Goal: Use online tool/utility: Utilize a website feature to perform a specific function

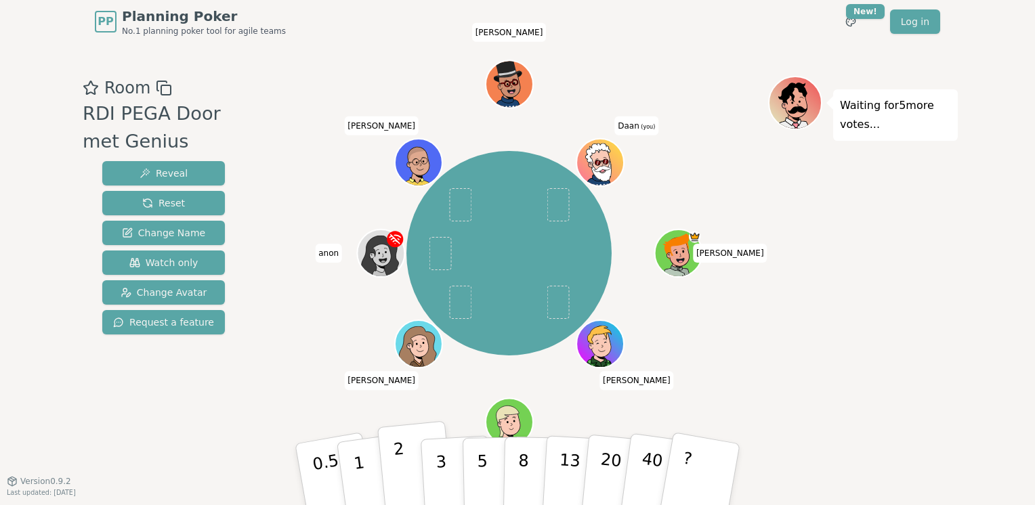
click at [414, 470] on button "2" at bounding box center [415, 475] width 77 height 108
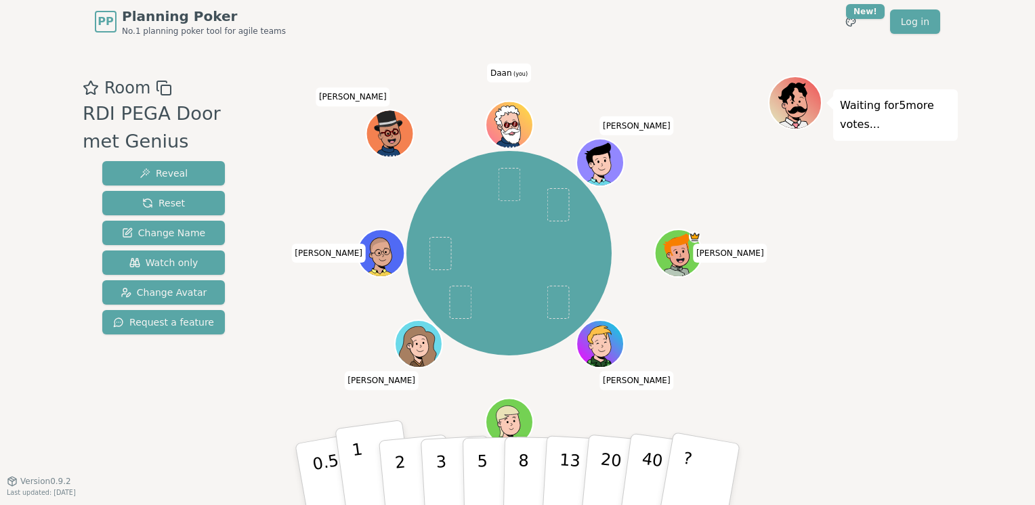
click at [368, 472] on button "1" at bounding box center [374, 475] width 81 height 110
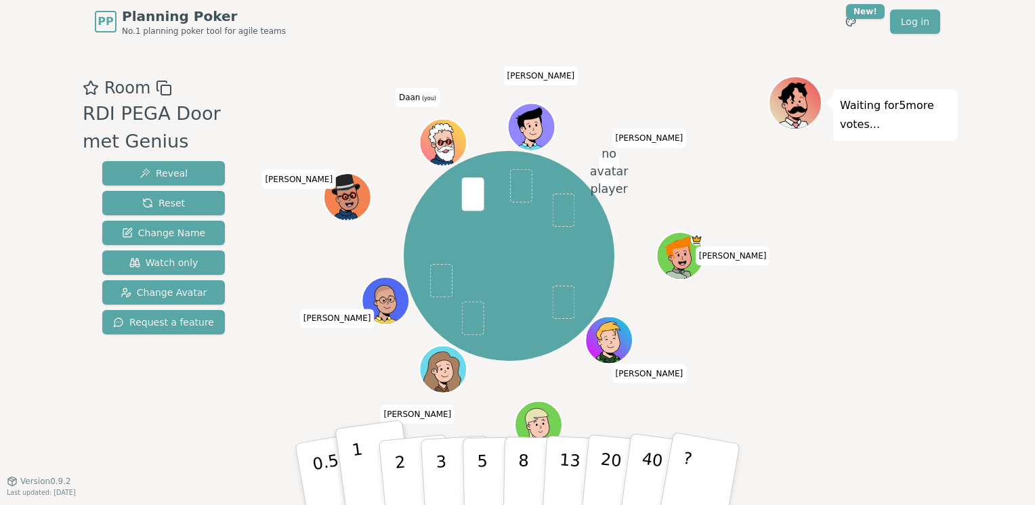
click at [360, 444] on button "1" at bounding box center [374, 475] width 81 height 110
click at [466, 196] on span at bounding box center [473, 193] width 22 height 33
click at [472, 198] on span at bounding box center [473, 193] width 22 height 33
click at [400, 465] on p "2" at bounding box center [402, 476] width 18 height 74
click at [211, 201] on button "Reset" at bounding box center [163, 203] width 123 height 24
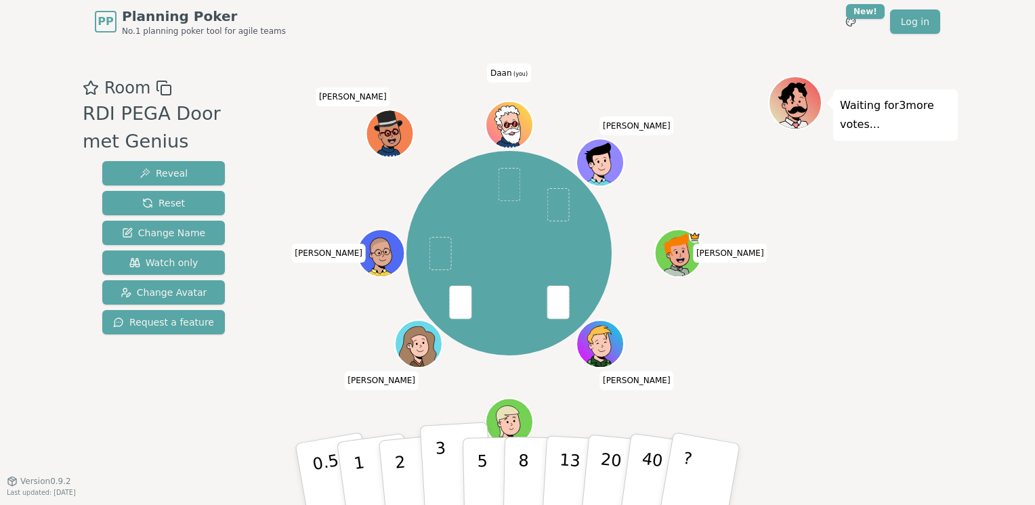
click at [436, 470] on p "3" at bounding box center [442, 476] width 15 height 74
click at [406, 477] on button "2" at bounding box center [415, 475] width 77 height 108
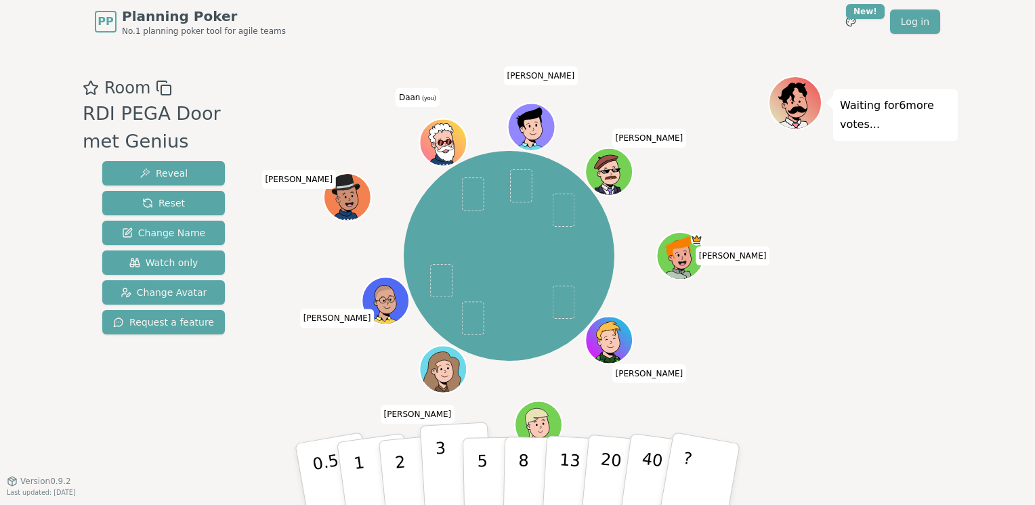
click at [448, 460] on button "3" at bounding box center [457, 475] width 74 height 106
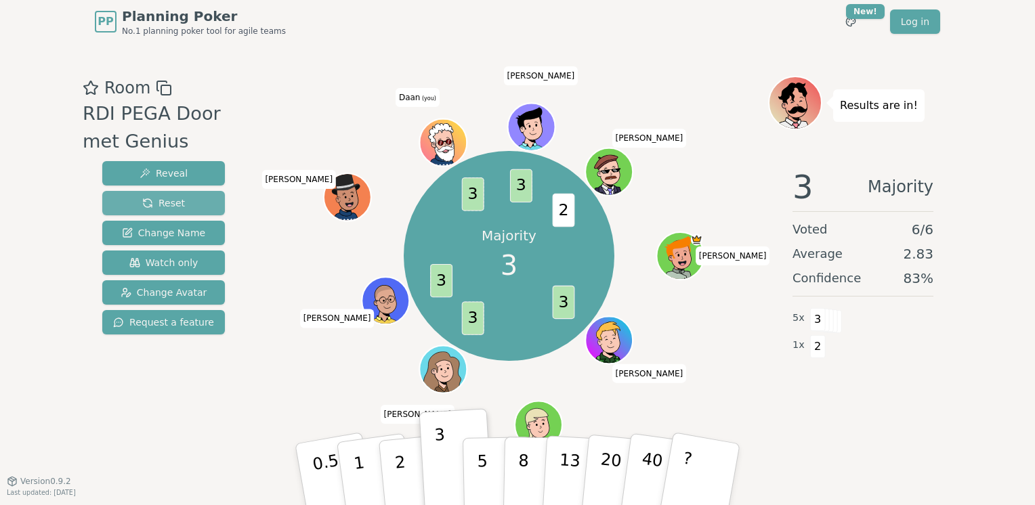
click at [165, 199] on span "Reset" at bounding box center [163, 203] width 43 height 14
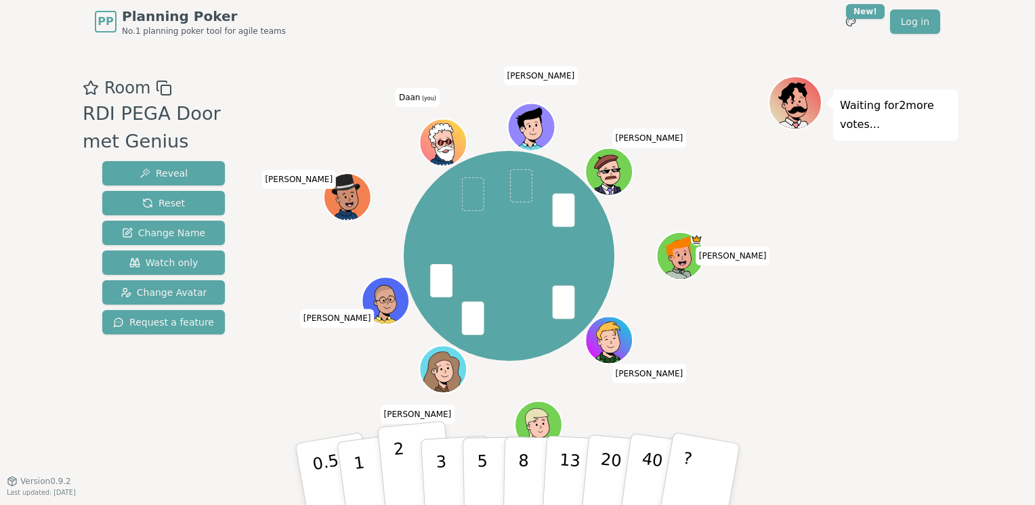
click at [406, 477] on button "2" at bounding box center [415, 475] width 77 height 108
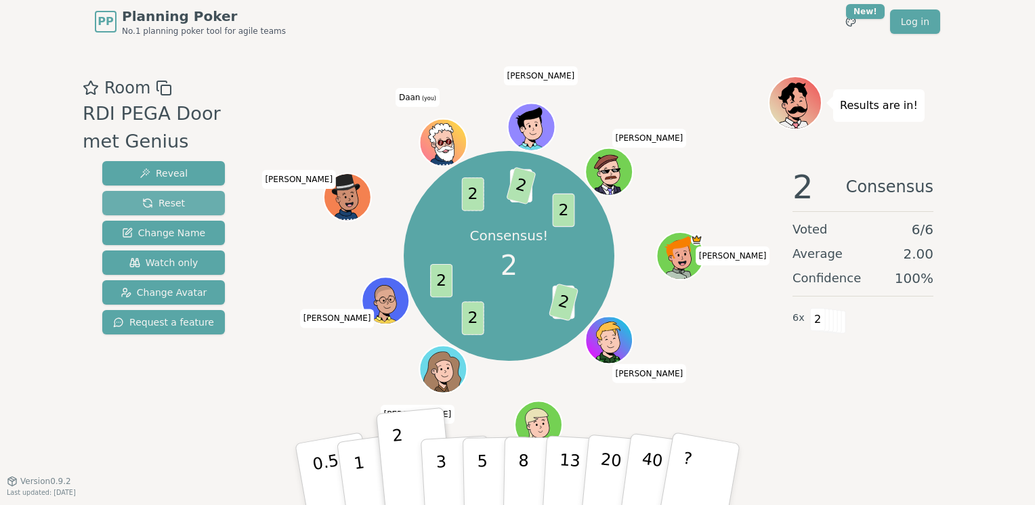
click at [156, 197] on span "Reset" at bounding box center [163, 203] width 43 height 14
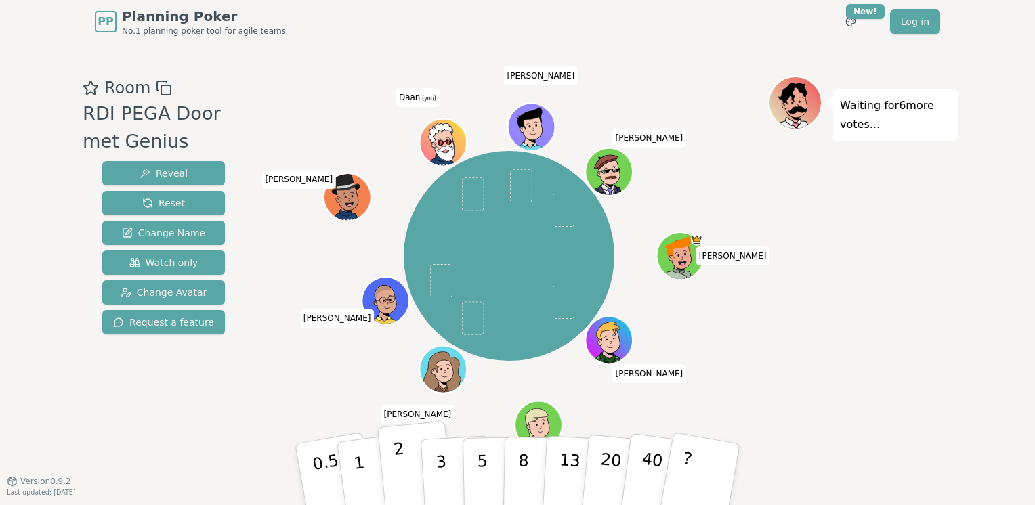
click at [416, 466] on button "2" at bounding box center [415, 475] width 77 height 108
click at [357, 478] on p "1" at bounding box center [361, 476] width 20 height 74
click at [401, 471] on p "2" at bounding box center [402, 476] width 18 height 74
